Goal: Find specific page/section: Find specific page/section

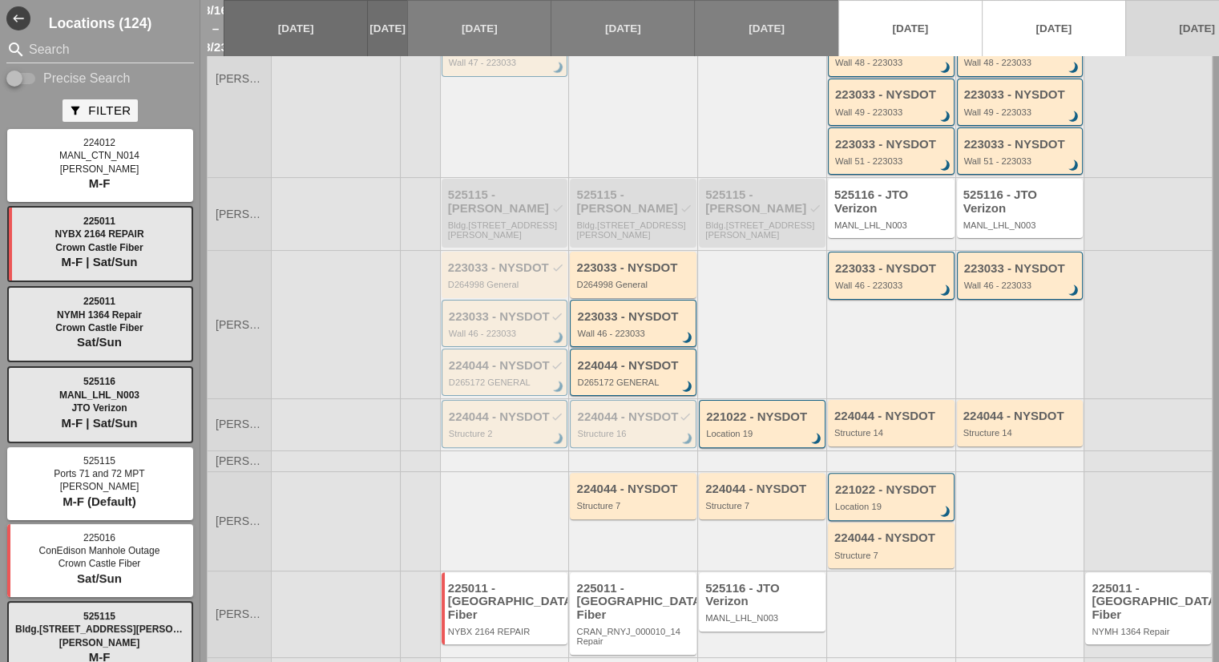
scroll to position [342, 0]
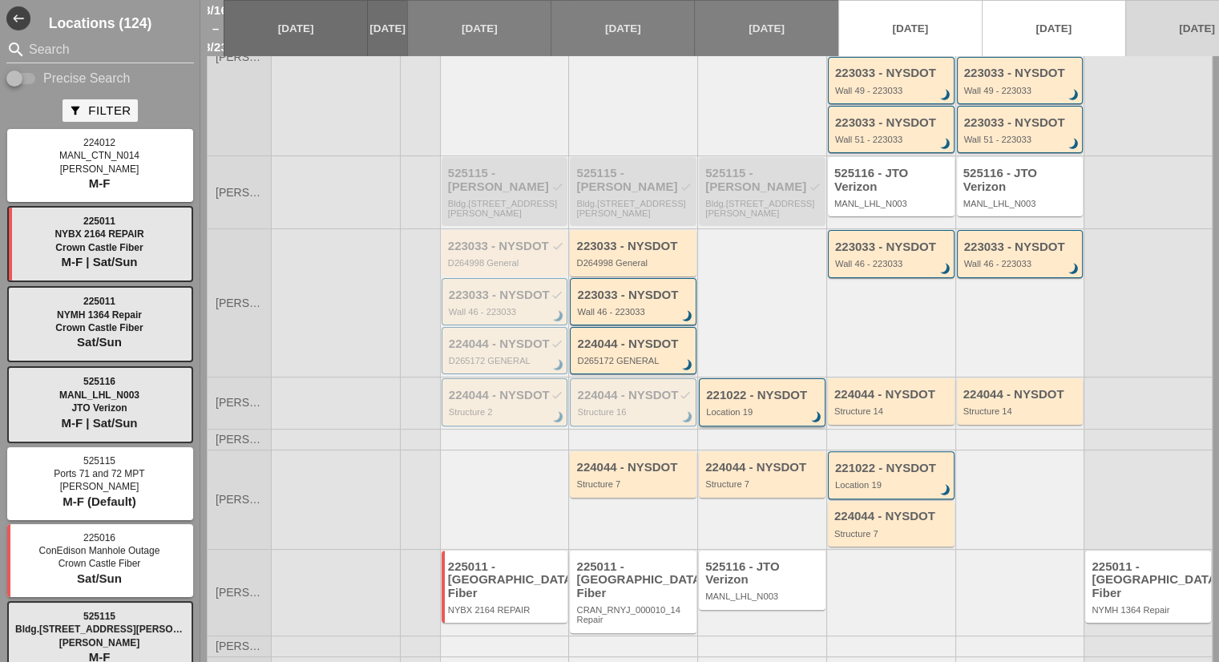
click at [715, 407] on div "Location 19" at bounding box center [763, 412] width 115 height 10
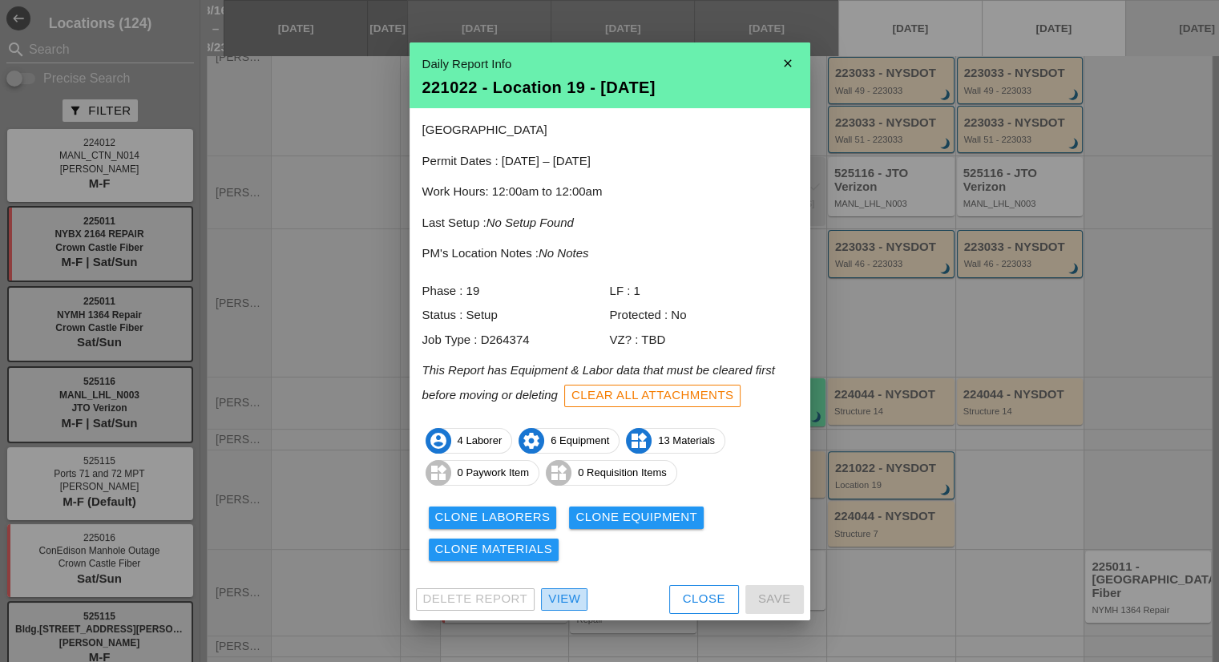
click at [569, 604] on div "View" at bounding box center [564, 599] width 32 height 18
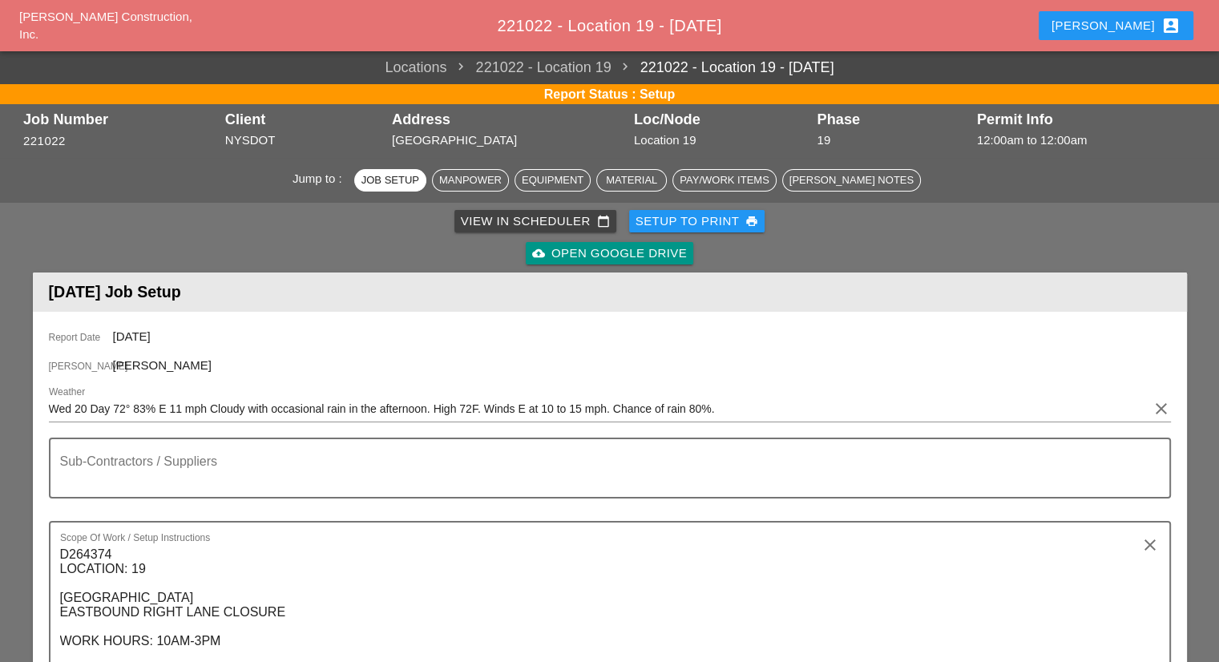
click at [626, 258] on div "cloud_upload Open Google Drive" at bounding box center [609, 253] width 155 height 18
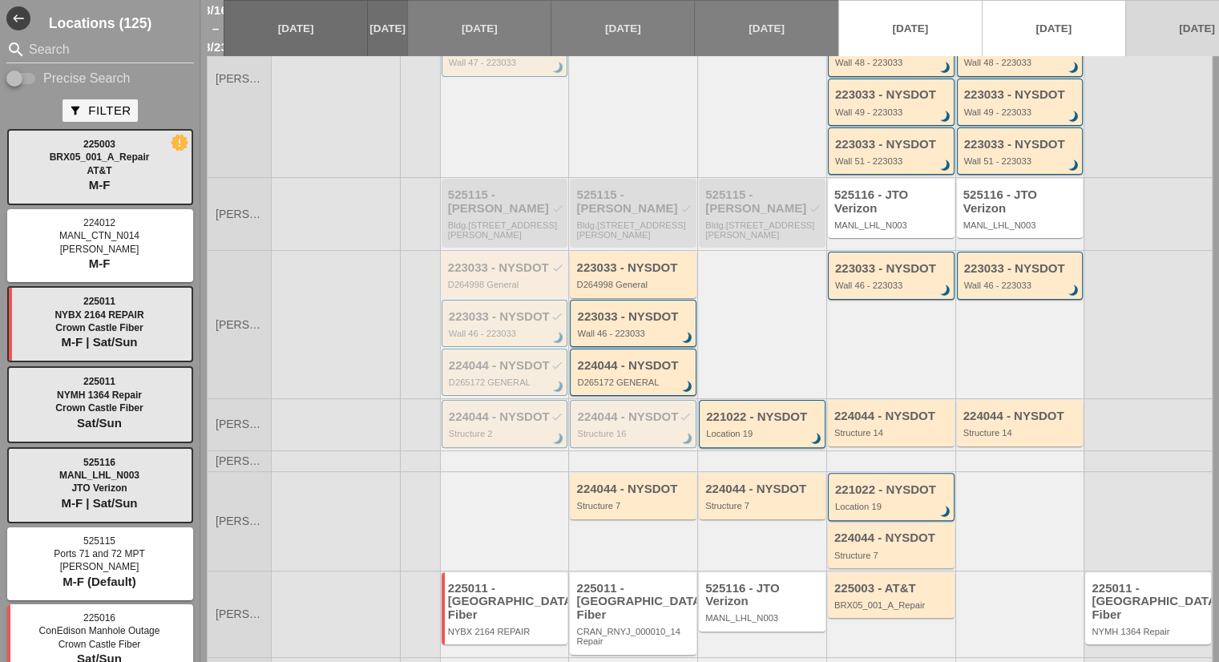
scroll to position [342, 0]
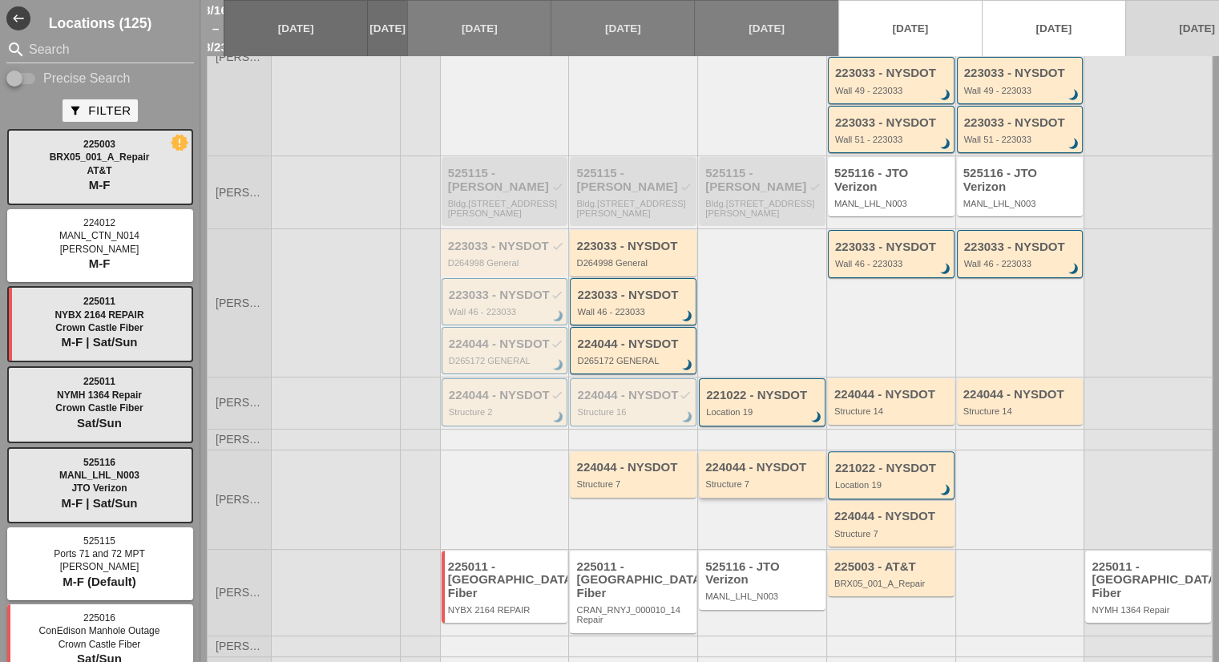
click at [740, 461] on div "224044 - NYSDOT" at bounding box center [763, 468] width 116 height 14
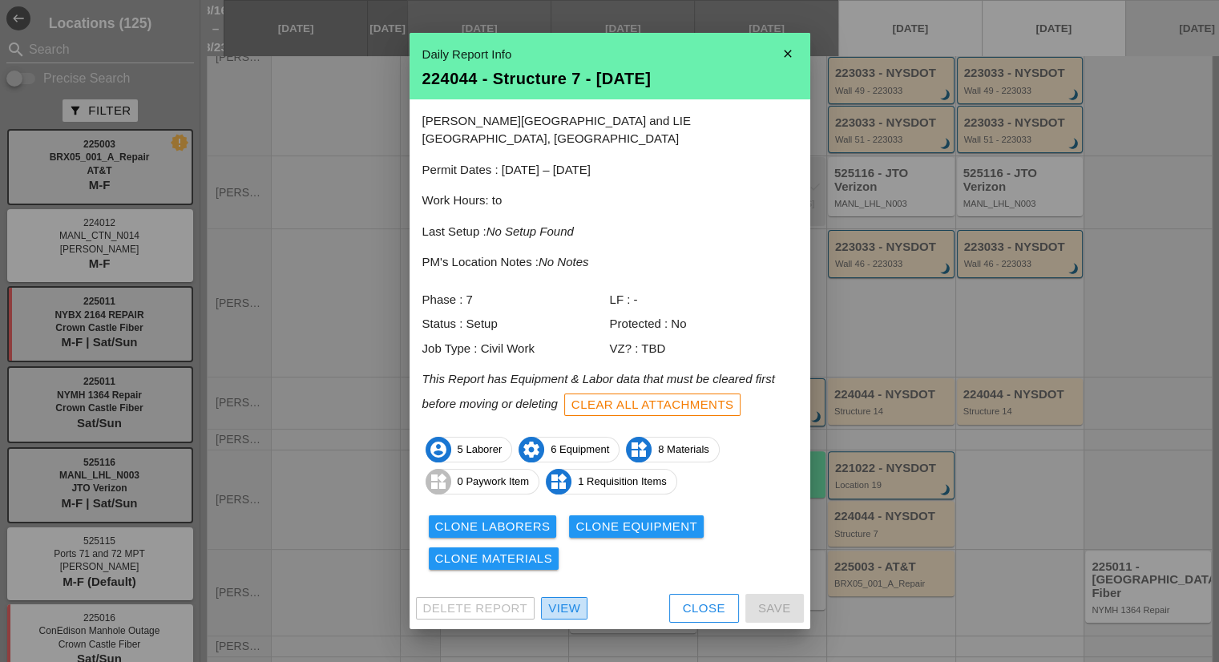
click at [570, 599] on div "View" at bounding box center [564, 608] width 32 height 18
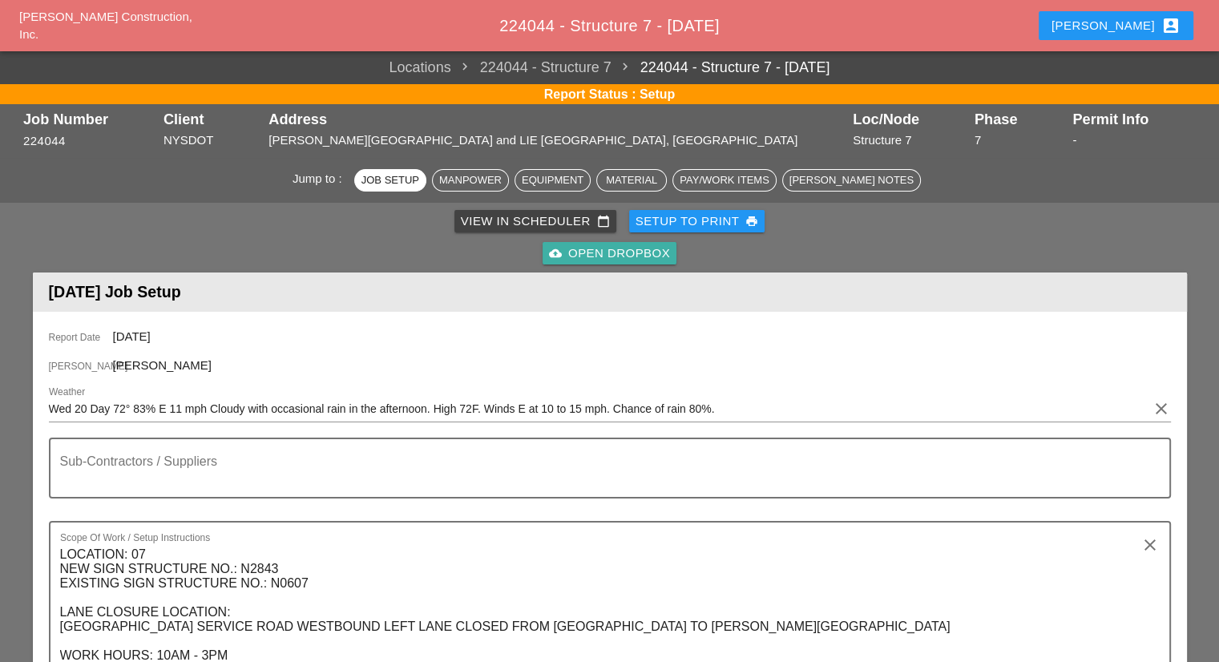
click at [572, 254] on div "cloud_upload Open Dropbox" at bounding box center [609, 253] width 121 height 18
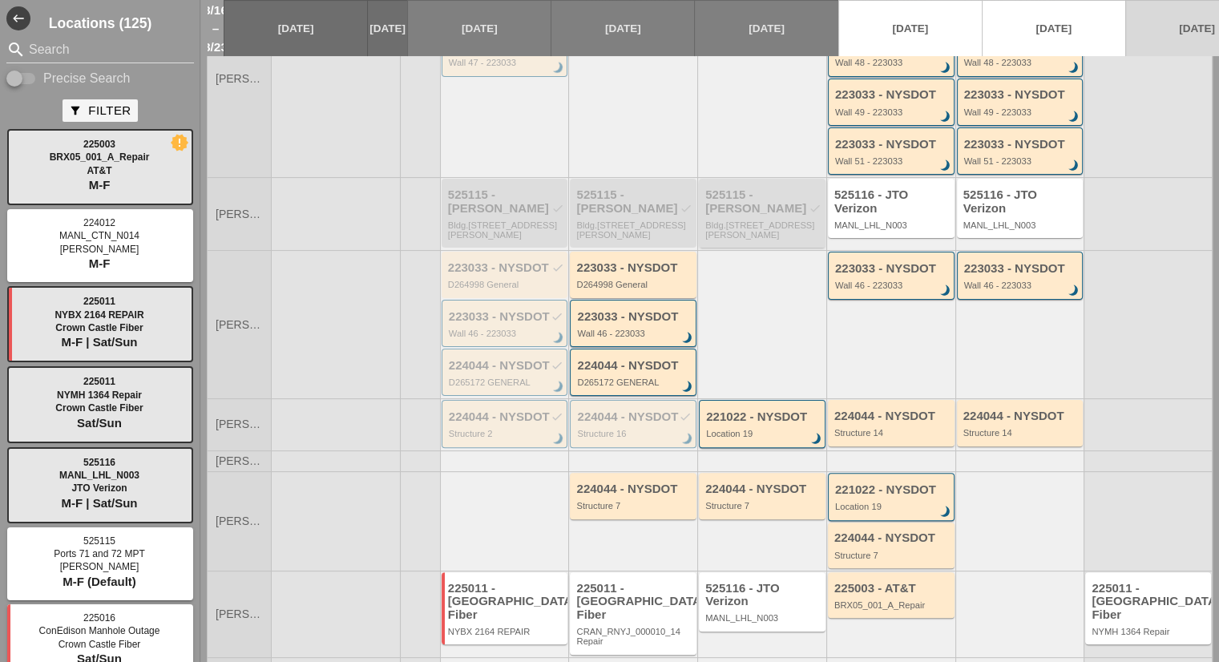
scroll to position [342, 0]
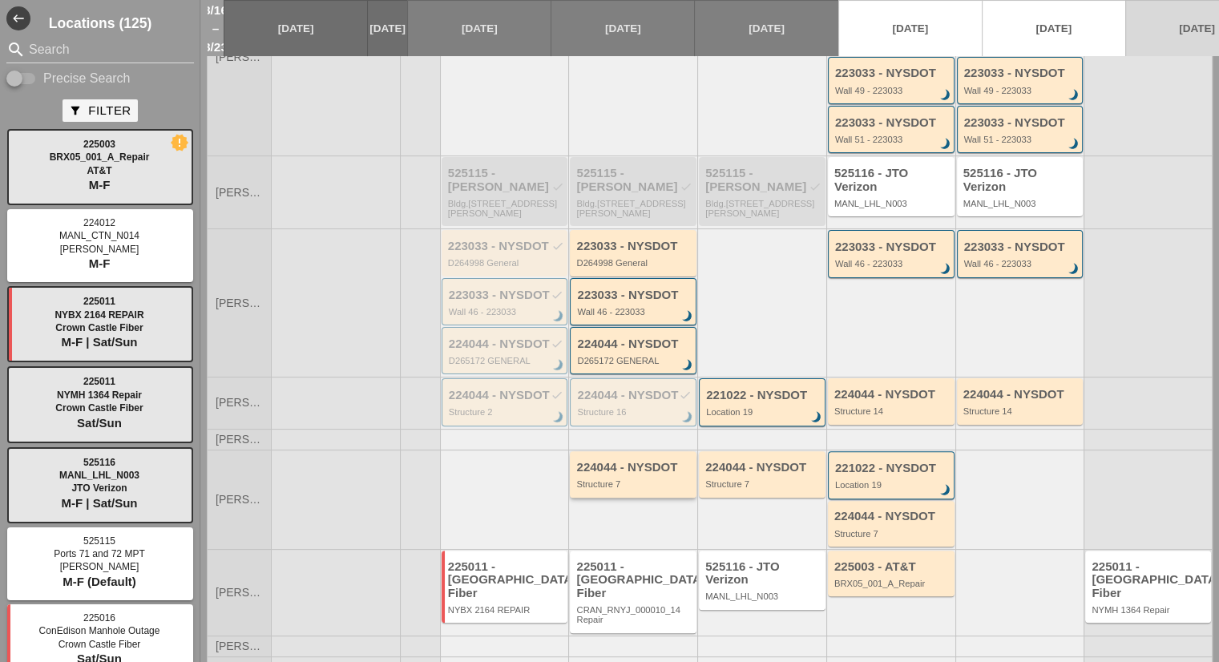
click at [642, 476] on div "224044 - NYSDOT Structure 7" at bounding box center [633, 474] width 127 height 46
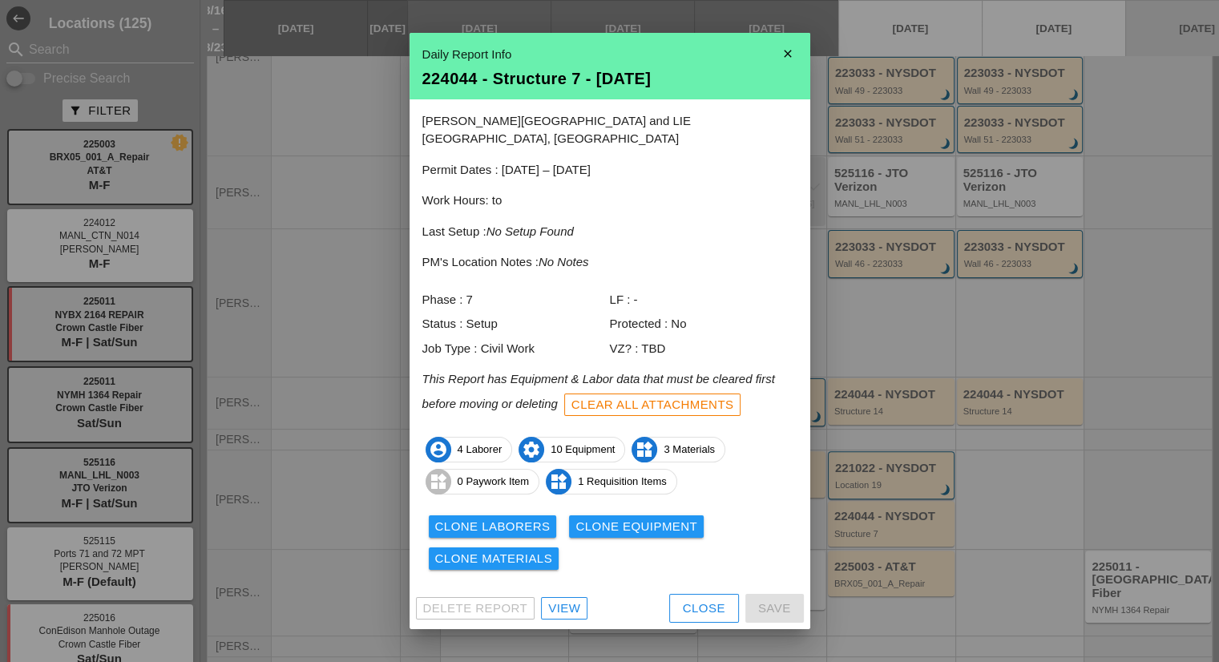
click at [566, 599] on div "View" at bounding box center [564, 608] width 32 height 18
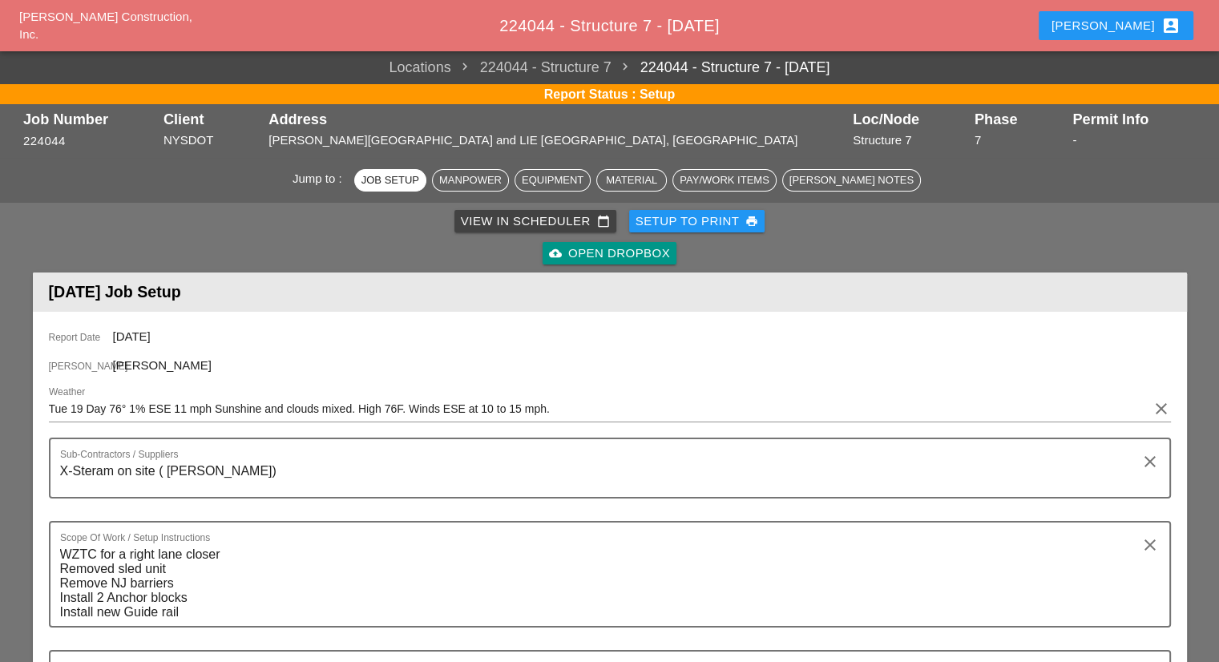
click at [622, 252] on div "cloud_upload Open Dropbox" at bounding box center [609, 253] width 121 height 18
